Goal: Navigation & Orientation: Find specific page/section

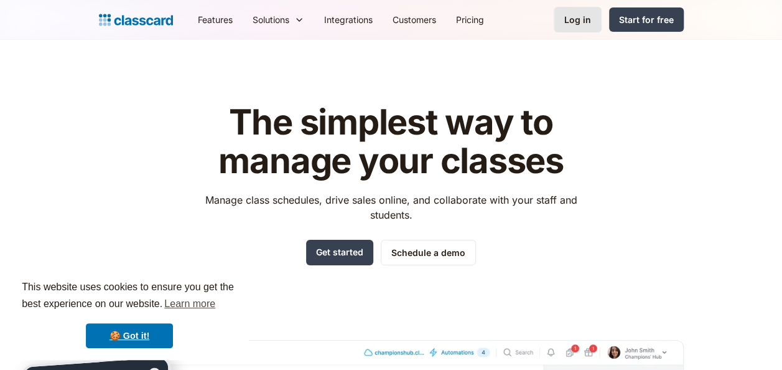
click at [579, 17] on div "Log in" at bounding box center [577, 19] width 27 height 13
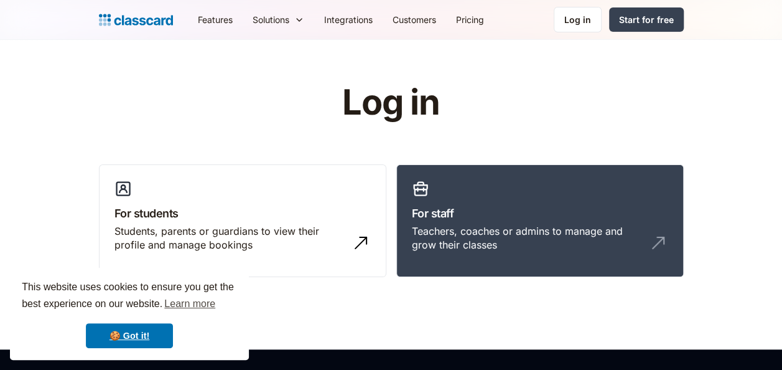
click at [504, 34] on div "Features Resources Blog The latest industry news, updates and info. Customer st…" at bounding box center [391, 20] width 782 height 40
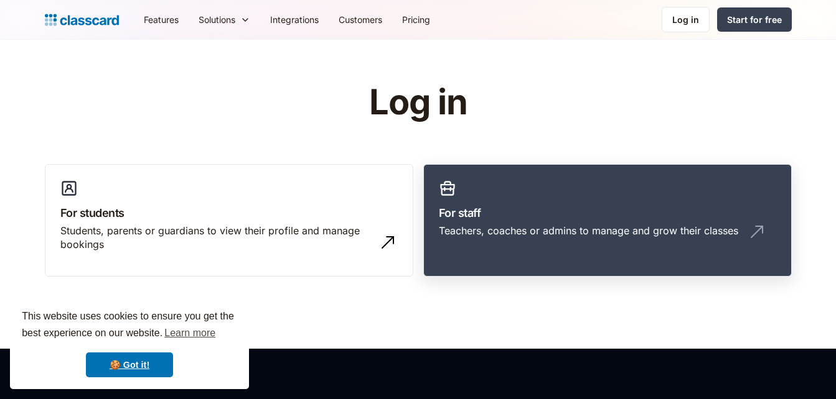
click at [517, 218] on h3 "For staff" at bounding box center [607, 213] width 337 height 17
